Goal: Transaction & Acquisition: Purchase product/service

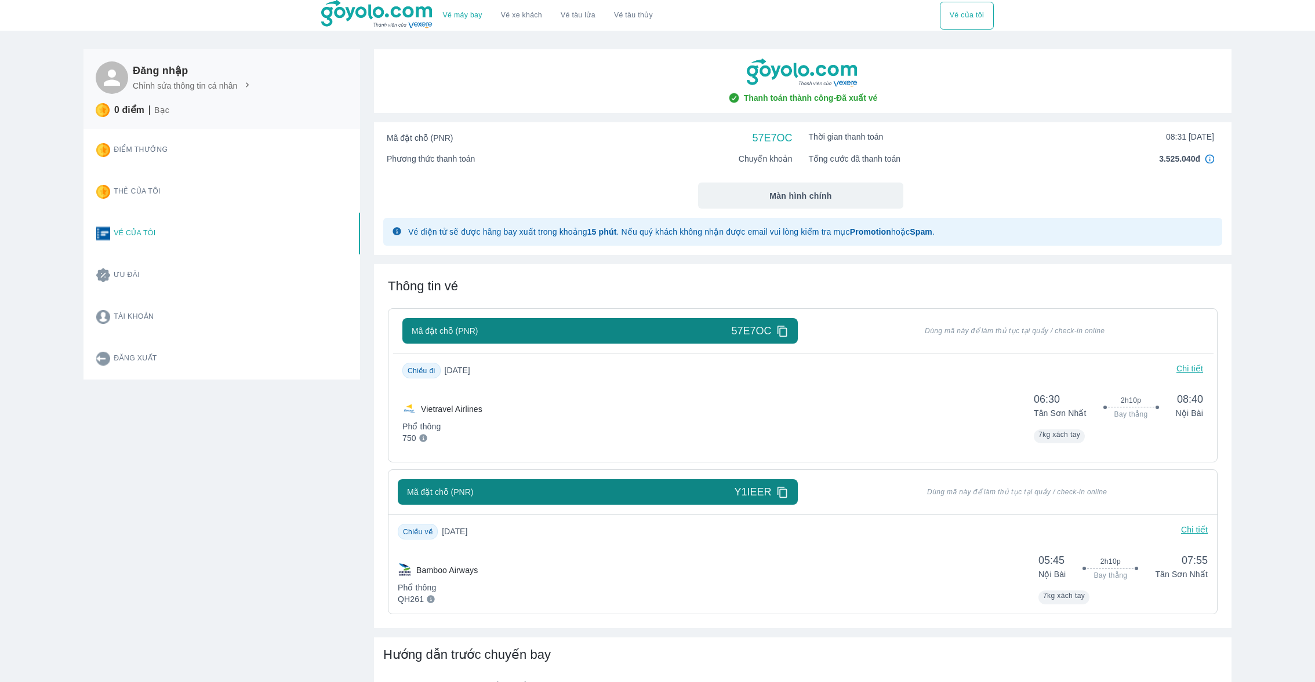
scroll to position [79, 0]
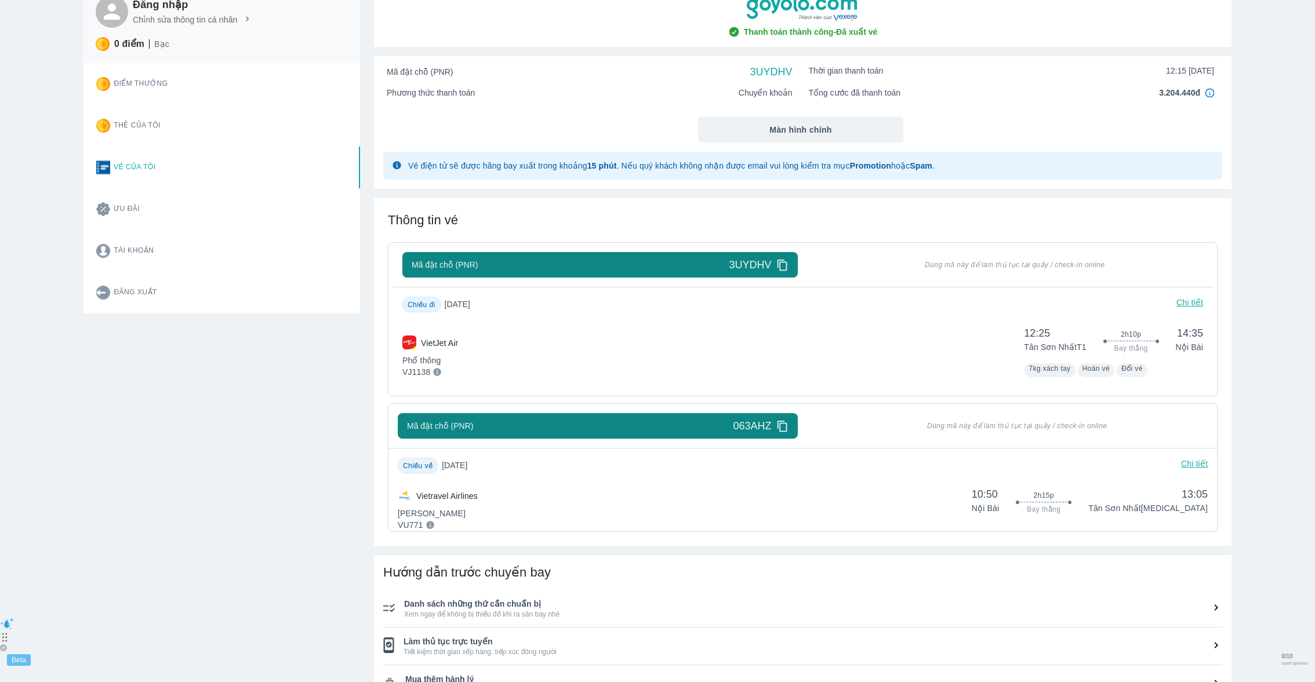
scroll to position [89, 0]
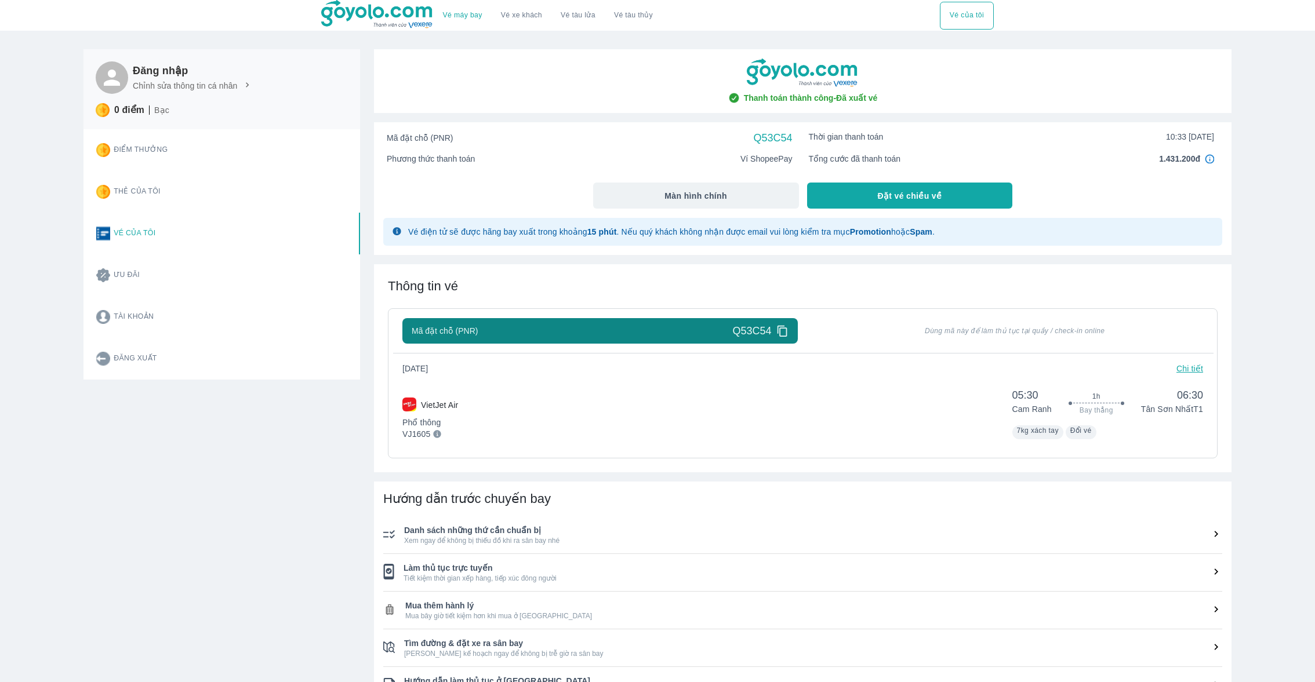
click at [298, 521] on div "Đăng nhập Chỉnh sửa thông tin cá nhân 0 điểm Bạc Điểm thưởng Thẻ của tôi Vé của…" at bounding box center [215, 426] width 290 height 783
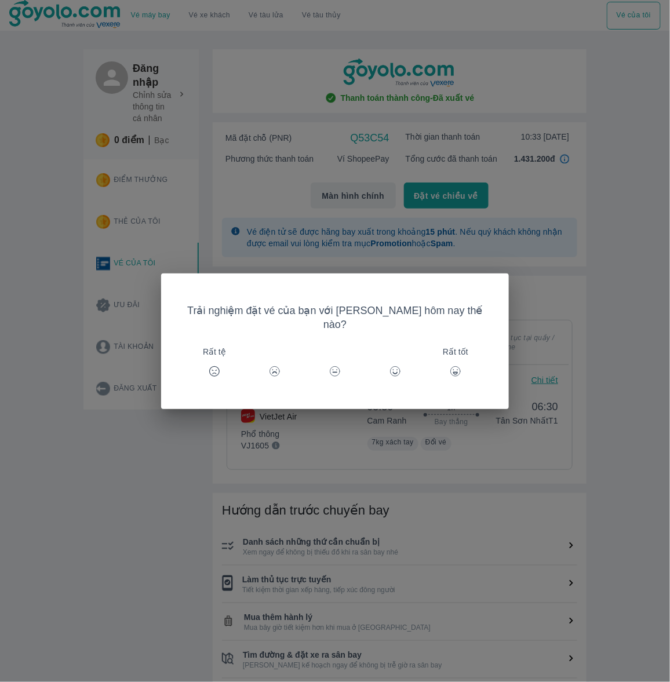
click at [518, 188] on div "Trải nghiệm đặt vé của bạn với [PERSON_NAME] hôm nay thế nào? Rất tệ Rất tốt" at bounding box center [335, 341] width 670 height 682
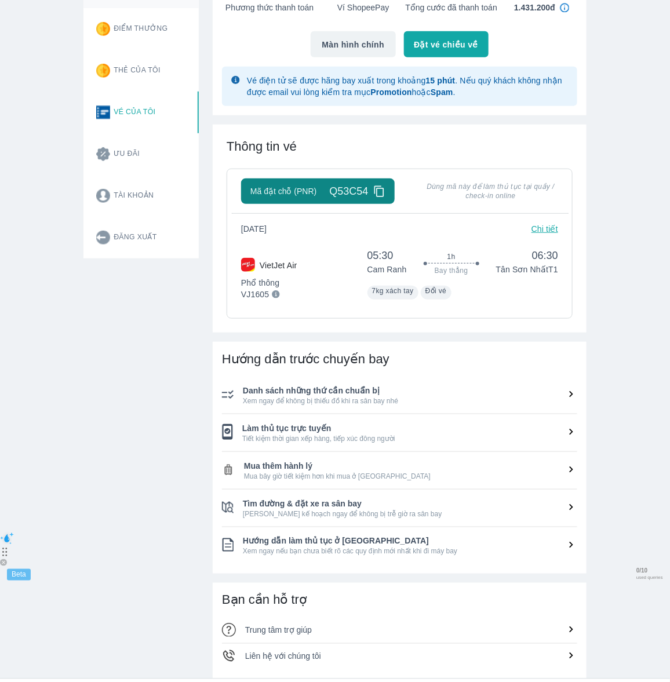
scroll to position [282, 0]
